Goal: Task Accomplishment & Management: Use online tool/utility

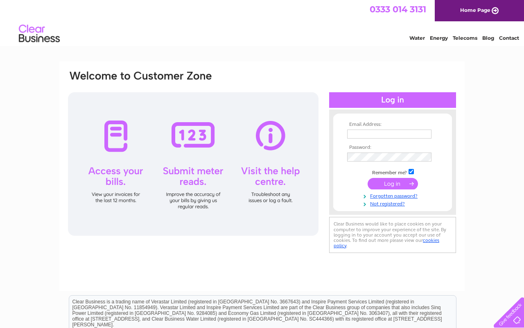
click at [406, 135] on input "text" at bounding box center [389, 133] width 84 height 9
type input "info@edinburghdrawingschool.co.uk"
click at [405, 185] on input "submit" at bounding box center [393, 184] width 50 height 11
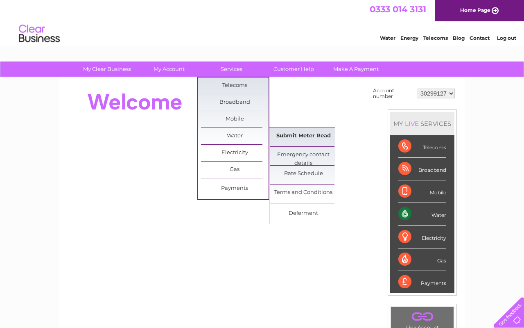
click at [295, 138] on link "Submit Meter Read" at bounding box center [304, 136] width 68 height 16
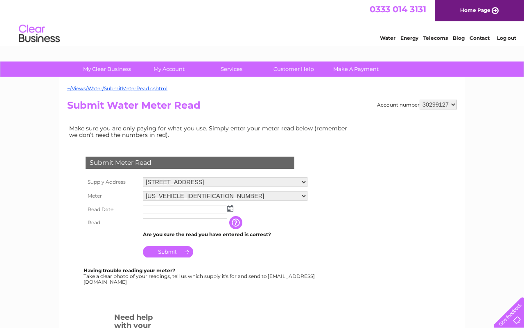
click at [231, 207] on img at bounding box center [230, 208] width 6 height 7
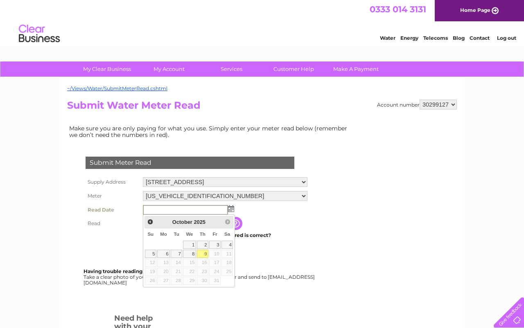
click at [204, 254] on link "9" at bounding box center [202, 253] width 11 height 8
type input "2025/10/09"
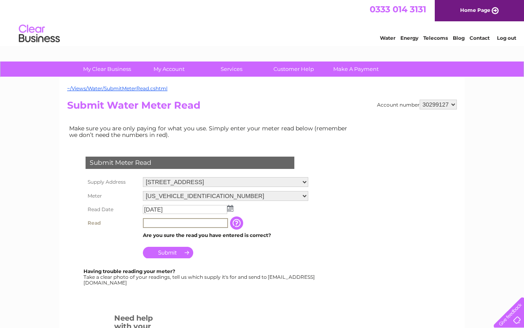
click at [193, 224] on input "text" at bounding box center [185, 223] width 85 height 10
type input "3756"
click at [241, 253] on td "Submit" at bounding box center [226, 250] width 170 height 20
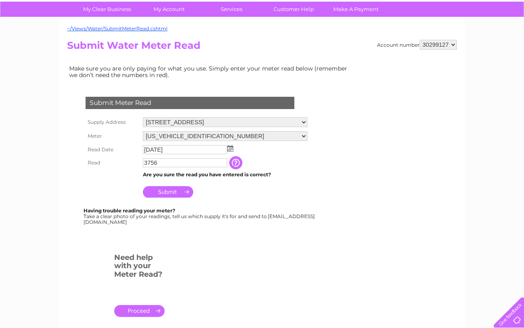
scroll to position [60, 0]
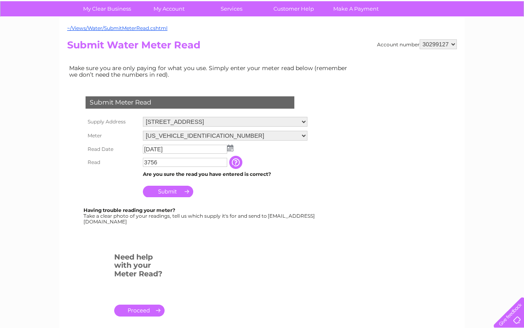
click at [165, 194] on input "Submit" at bounding box center [168, 191] width 50 height 11
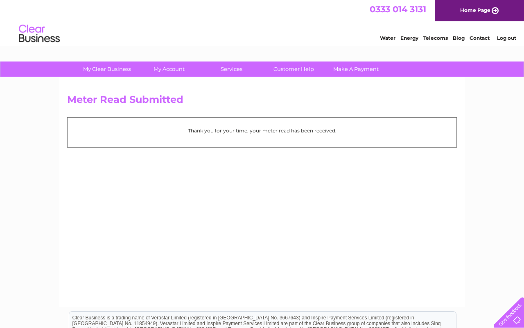
click at [515, 36] on link "Log out" at bounding box center [506, 38] width 19 height 6
